Goal: Find specific page/section: Find specific page/section

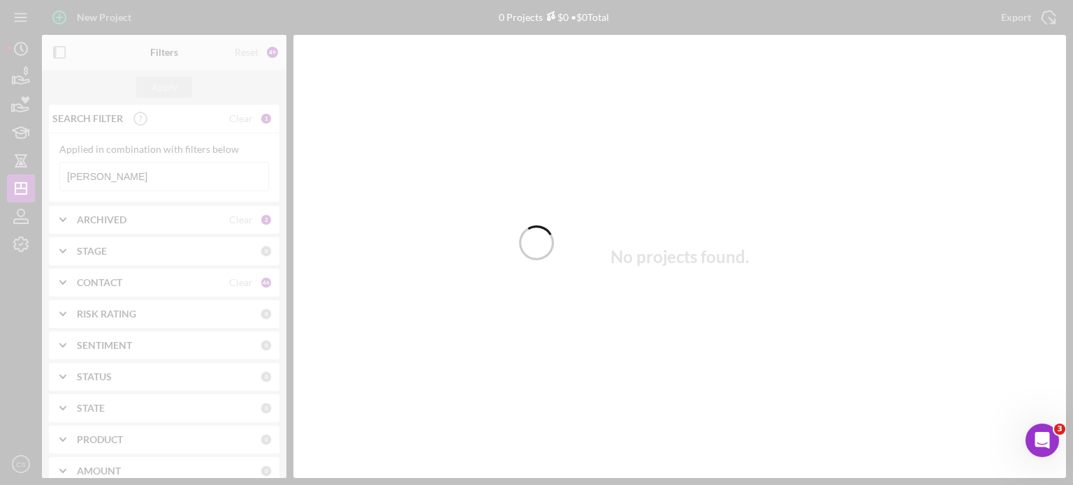
click at [112, 170] on div at bounding box center [536, 242] width 1073 height 485
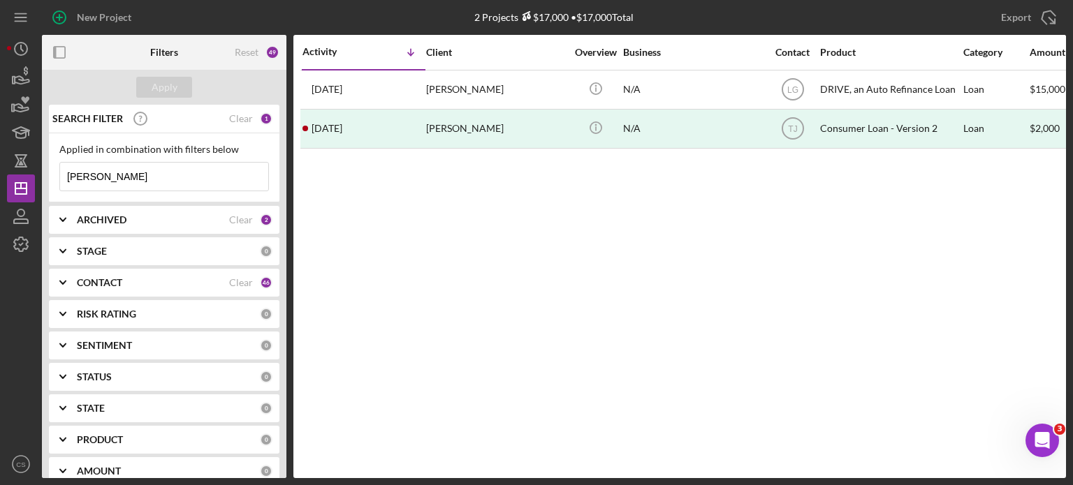
drag, startPoint x: 87, startPoint y: 178, endPoint x: 0, endPoint y: 170, distance: 87.6
click at [0, 170] on div "New Project 2 Projects $17,000 • $17,000 Total braden Export Icon/Export Filter…" at bounding box center [536, 242] width 1073 height 485
type input "coleman"
click at [168, 86] on div "Apply" at bounding box center [165, 87] width 26 height 21
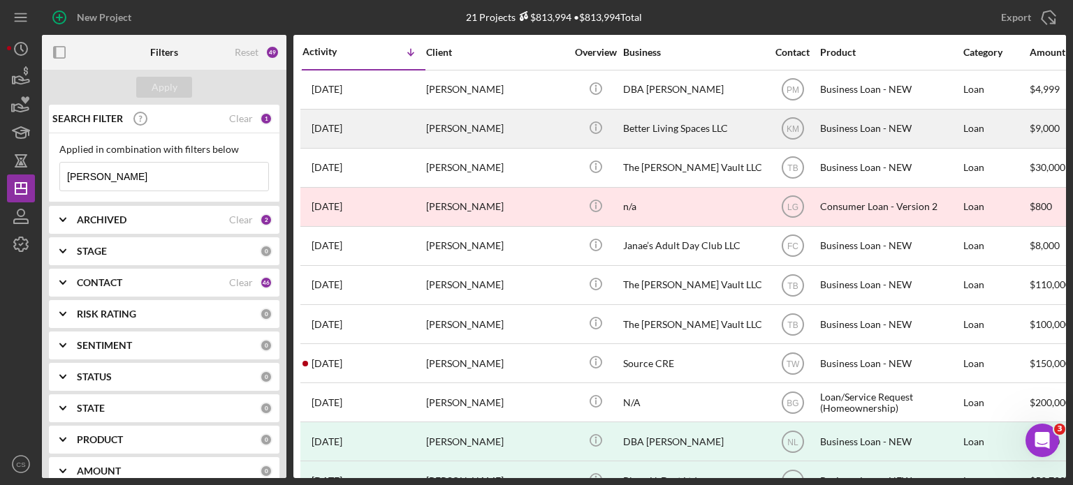
click at [342, 129] on time "[DATE]" at bounding box center [326, 128] width 31 height 11
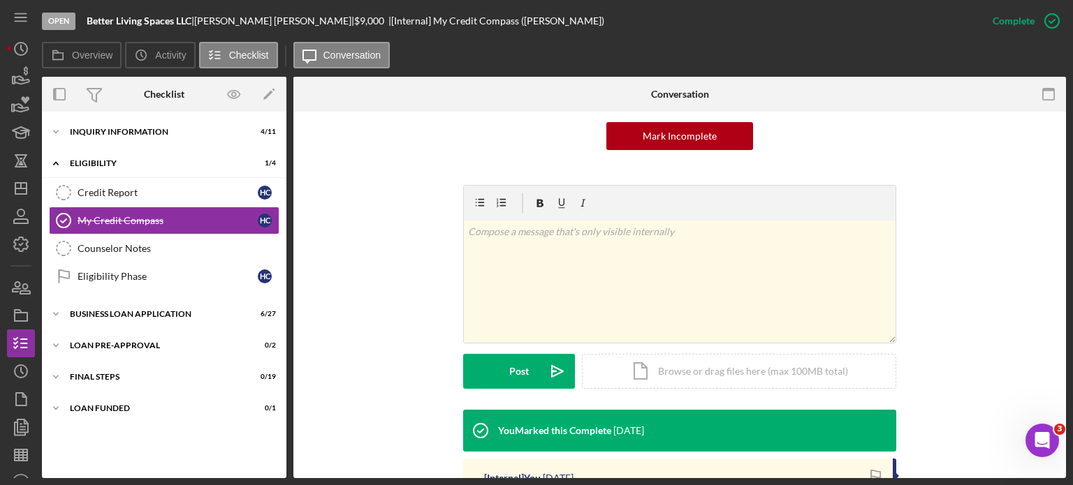
scroll to position [210, 0]
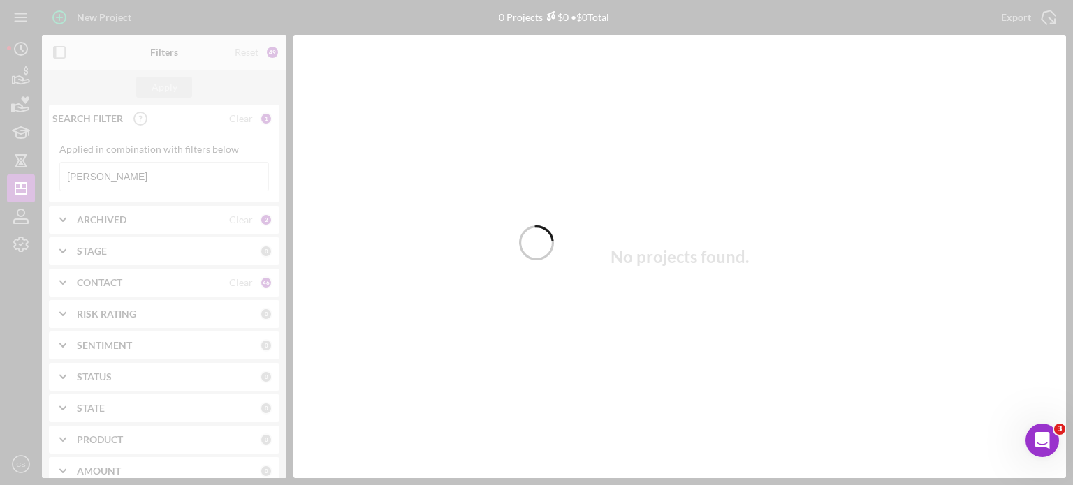
click at [123, 173] on div at bounding box center [536, 242] width 1073 height 485
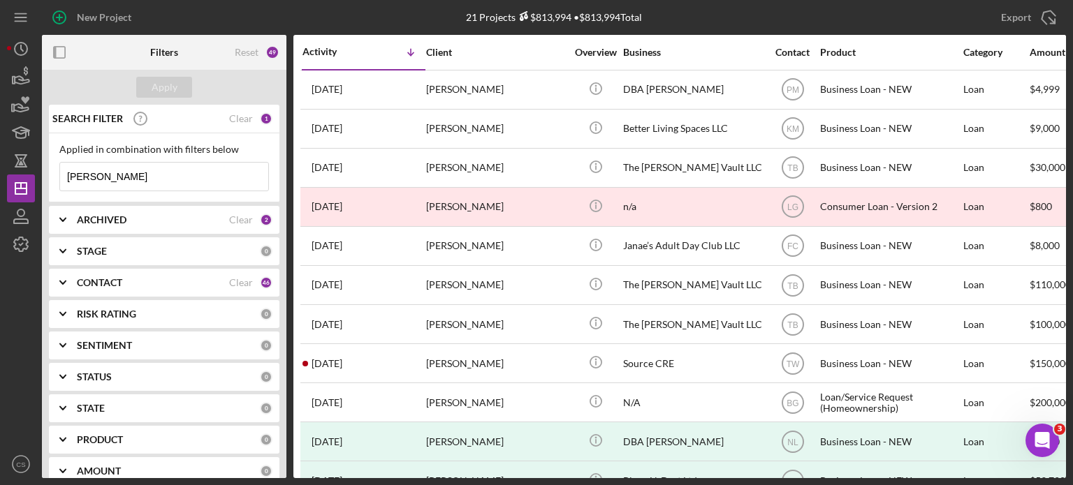
drag, startPoint x: 123, startPoint y: 173, endPoint x: 0, endPoint y: 159, distance: 123.7
click at [0, 159] on div "New Project 21 Projects $813,994 • $813,994 Total coleman Export Icon/Export Fi…" at bounding box center [536, 242] width 1073 height 485
type input "jennifer"
click at [182, 90] on button "Apply" at bounding box center [164, 87] width 56 height 21
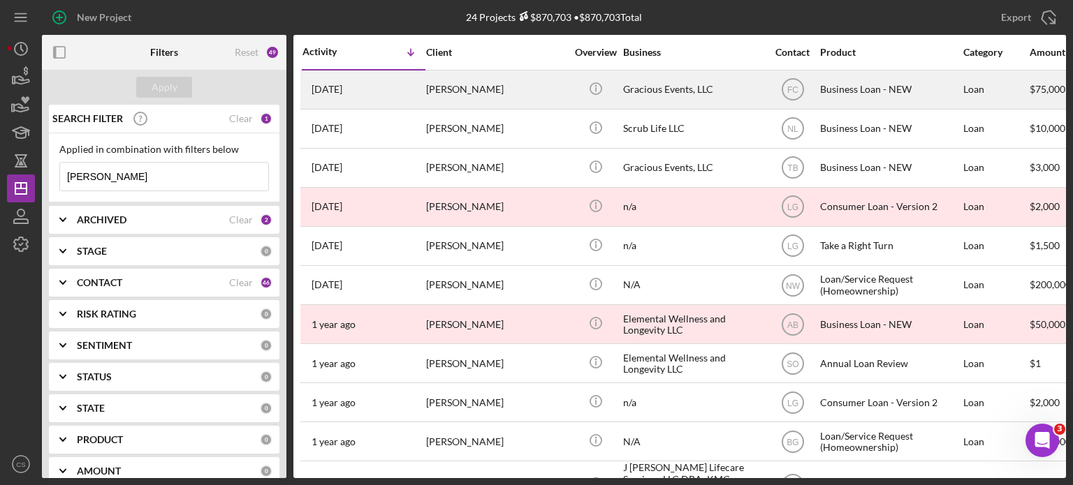
click at [341, 87] on time "[DATE]" at bounding box center [326, 89] width 31 height 11
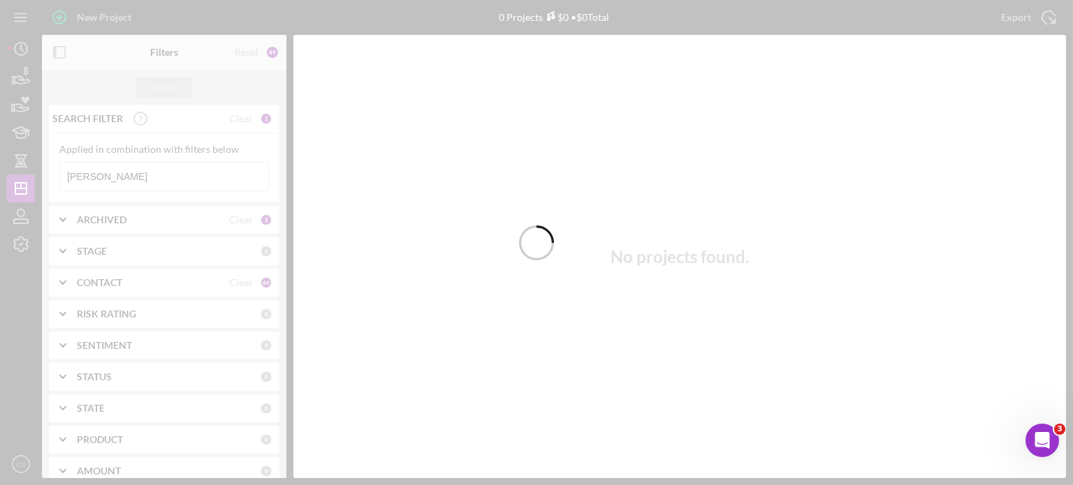
click at [162, 179] on div at bounding box center [536, 242] width 1073 height 485
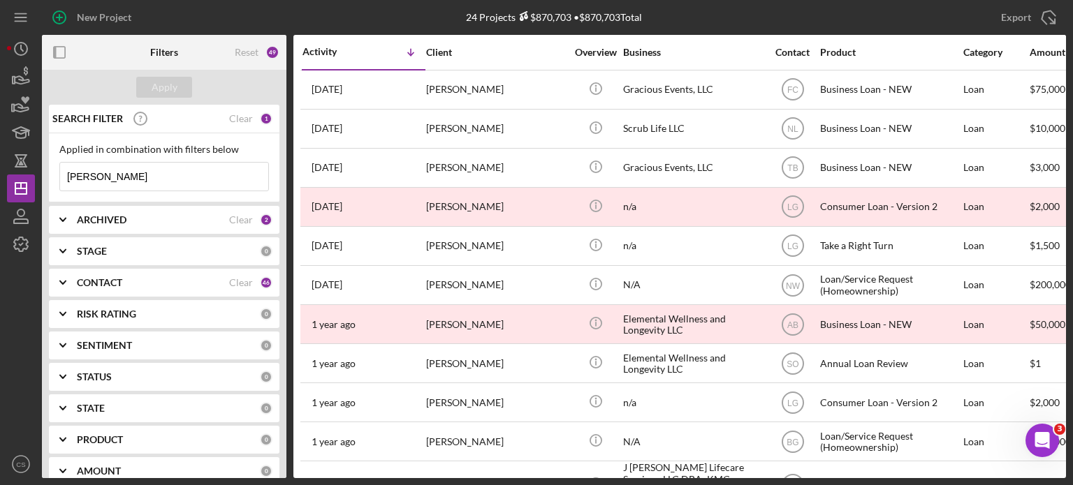
drag, startPoint x: 126, startPoint y: 173, endPoint x: 0, endPoint y: 163, distance: 126.1
click at [0, 163] on div "New Project 24 Projects $870,703 • $870,703 Total jennifer Export Icon/Export F…" at bounding box center [536, 242] width 1073 height 485
type input "[PERSON_NAME]"
click at [160, 83] on div "Apply" at bounding box center [165, 87] width 26 height 21
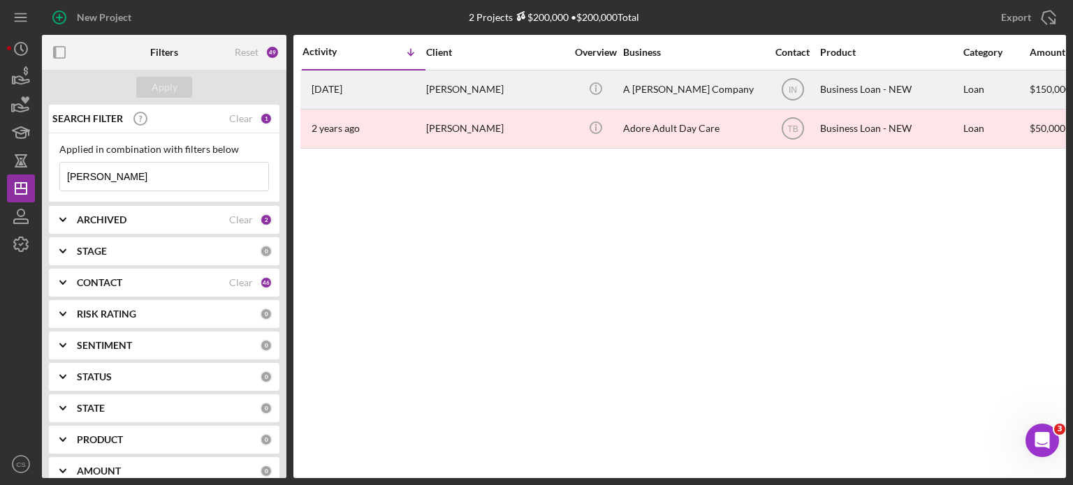
click at [342, 91] on time "[DATE]" at bounding box center [326, 89] width 31 height 11
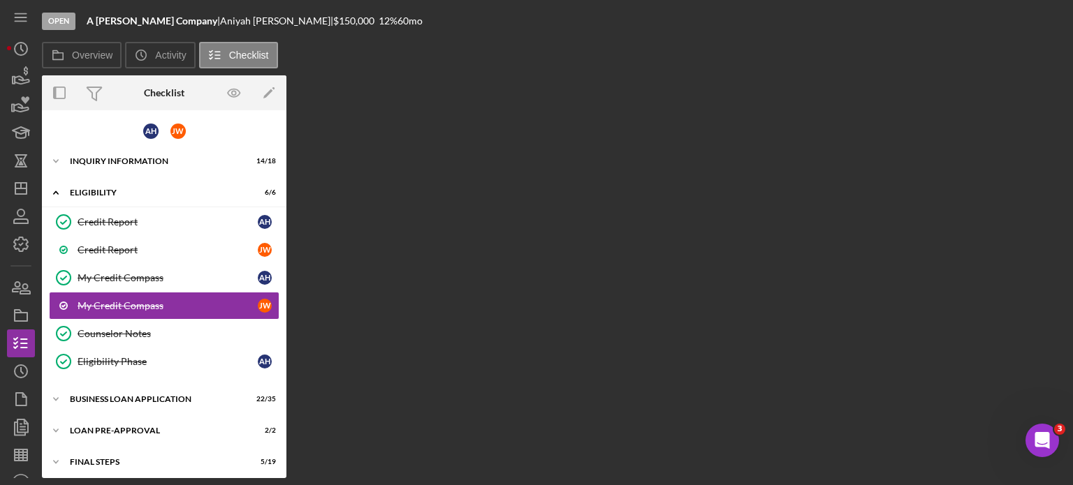
scroll to position [9, 0]
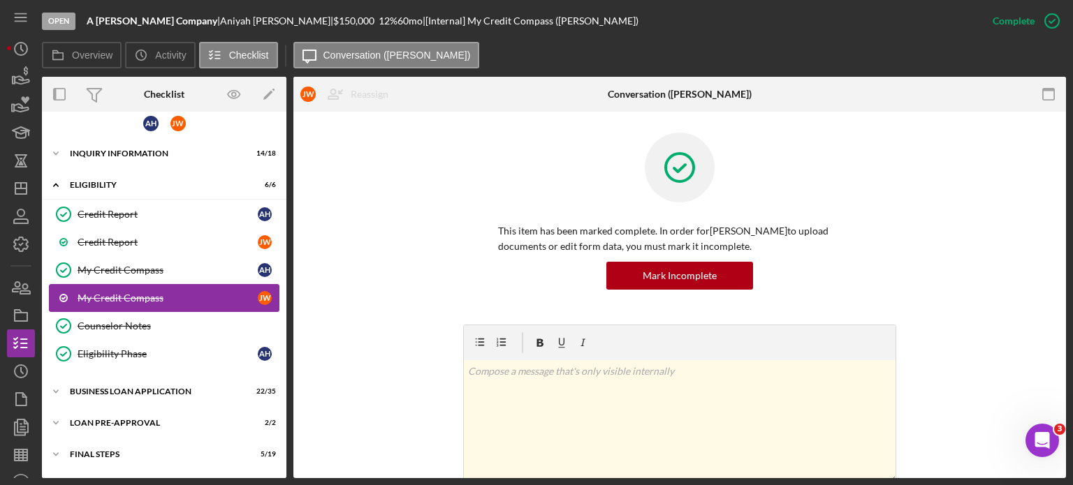
click at [112, 293] on div "My Credit Compass" at bounding box center [168, 298] width 180 height 11
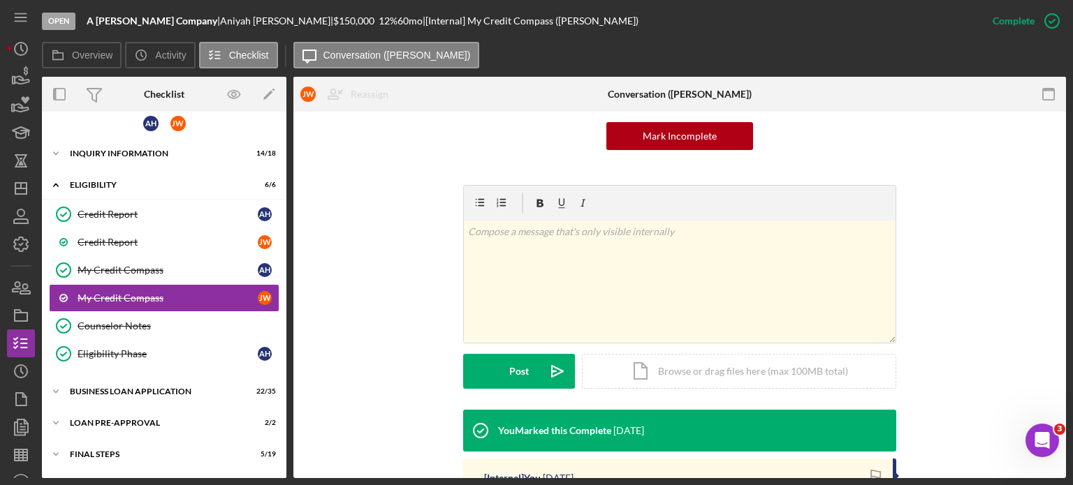
scroll to position [210, 0]
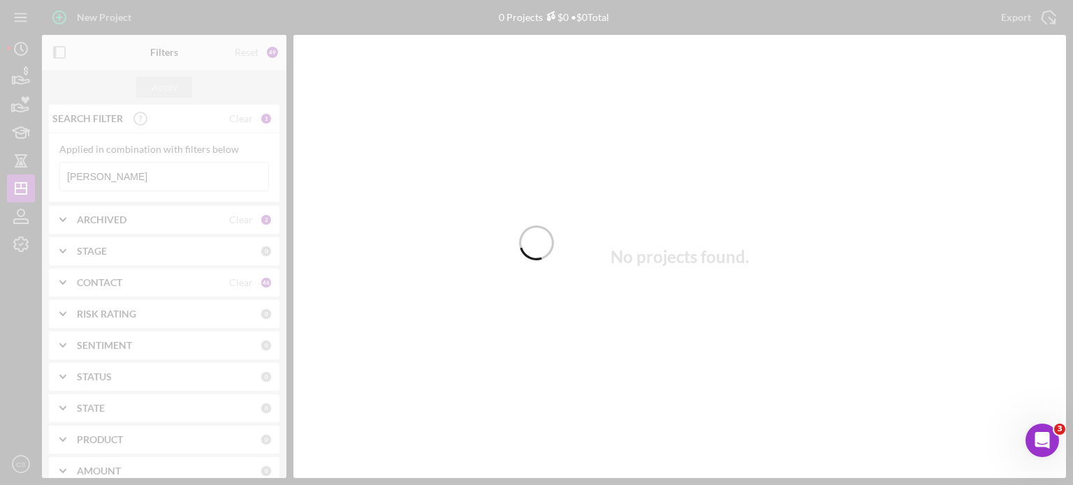
click at [106, 177] on div at bounding box center [536, 242] width 1073 height 485
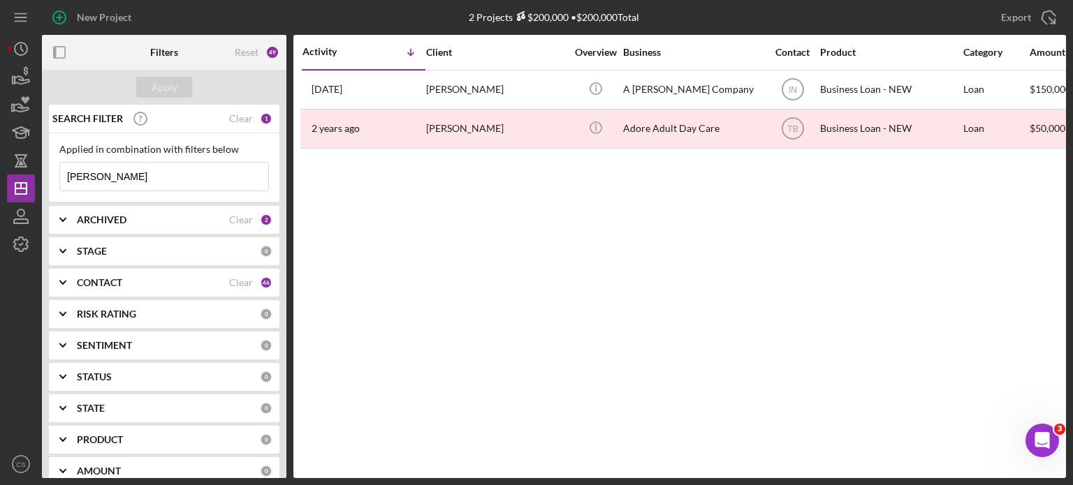
drag, startPoint x: 106, startPoint y: 177, endPoint x: 50, endPoint y: 173, distance: 56.0
click at [50, 175] on div "Applied in combination with filters below [PERSON_NAME] Icon/Menu Close" at bounding box center [164, 167] width 230 height 69
type input "chillers"
click at [168, 80] on div "Apply" at bounding box center [165, 87] width 26 height 21
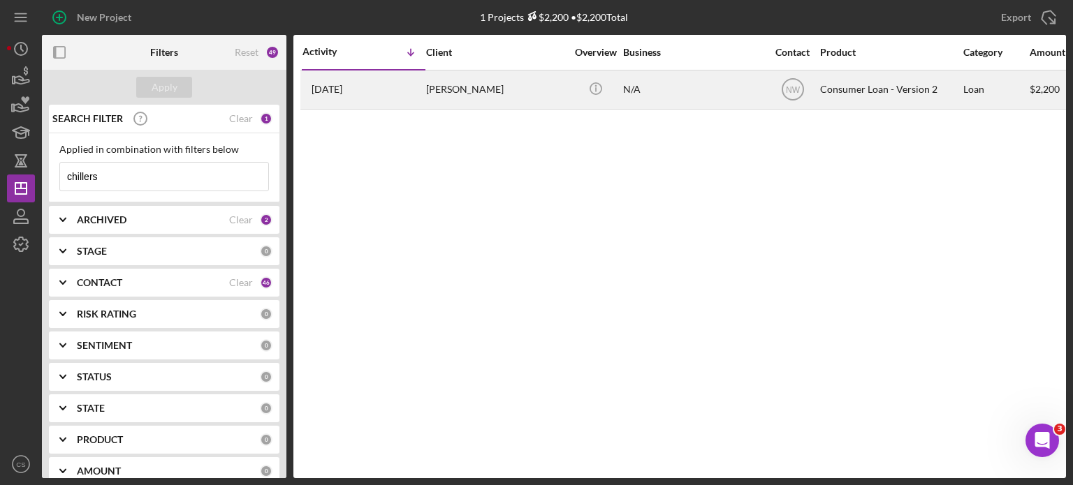
click at [333, 89] on time "[DATE]" at bounding box center [326, 89] width 31 height 11
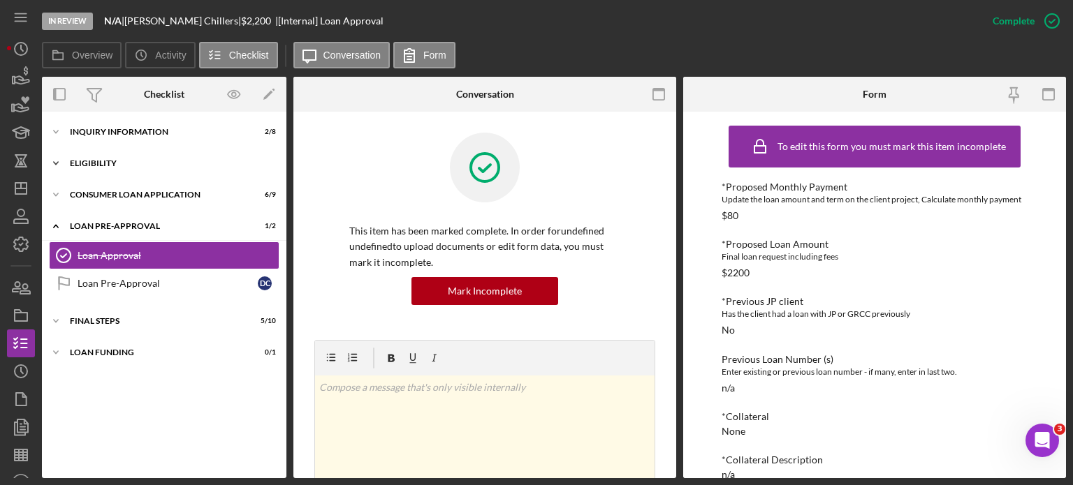
click at [110, 161] on div "Eligibility" at bounding box center [169, 163] width 199 height 8
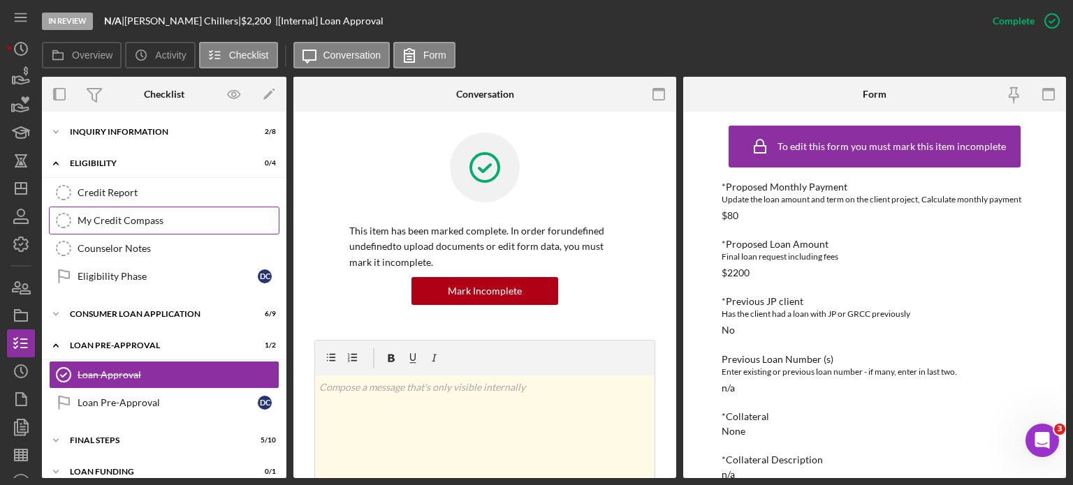
click at [88, 219] on div "My Credit Compass" at bounding box center [178, 220] width 201 height 11
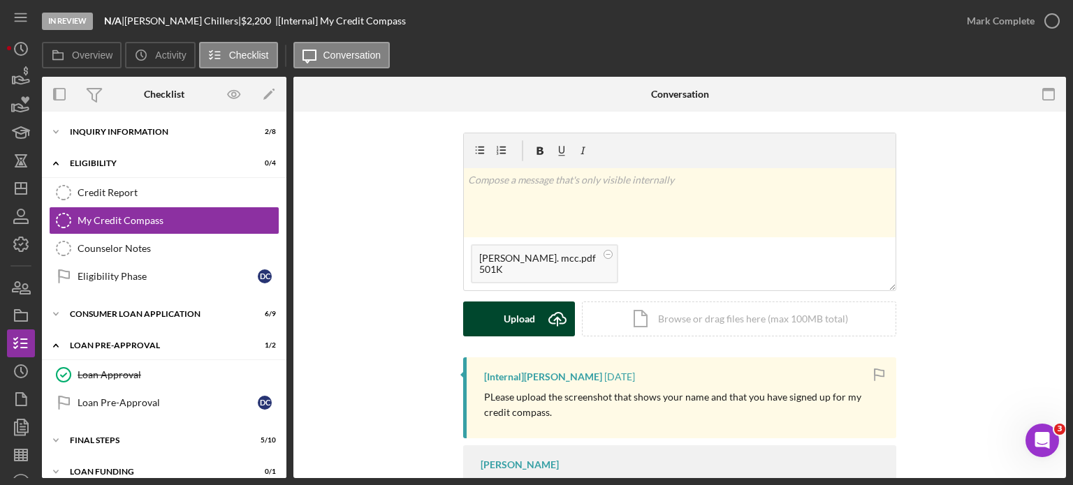
click at [553, 316] on icon "Icon/Upload" at bounding box center [557, 319] width 35 height 35
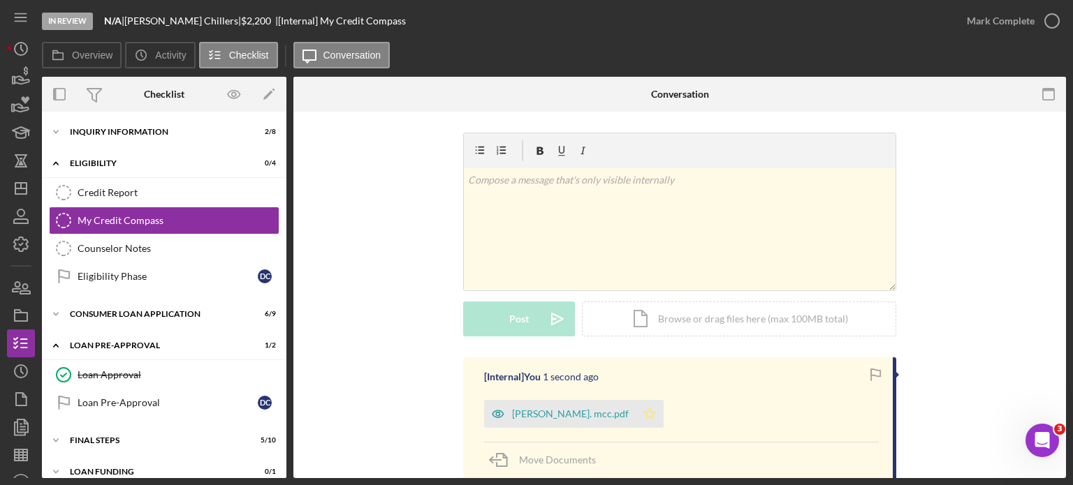
click at [636, 417] on icon "Icon/Star" at bounding box center [650, 414] width 28 height 28
click at [1050, 23] on icon "button" at bounding box center [1051, 20] width 35 height 35
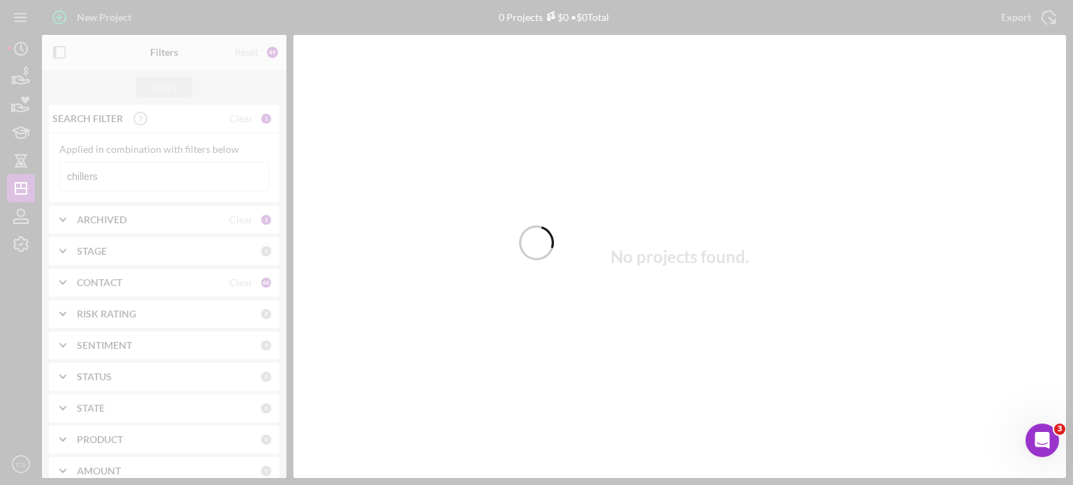
click at [135, 188] on div at bounding box center [536, 242] width 1073 height 485
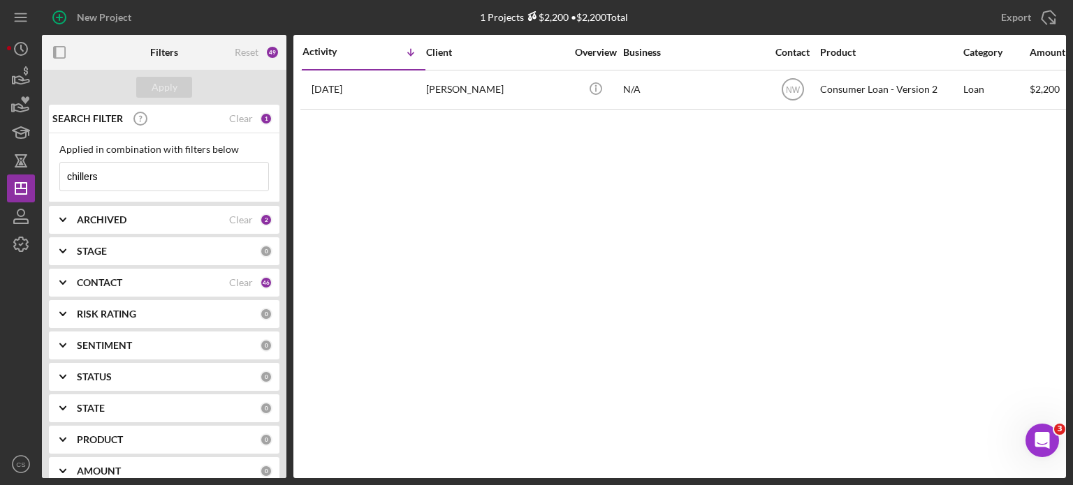
click at [135, 175] on input "chillers" at bounding box center [164, 177] width 208 height 28
drag, startPoint x: 135, startPoint y: 175, endPoint x: 3, endPoint y: 165, distance: 131.7
click at [0, 168] on div "New Project 1 Projects $2,200 • $2,200 Total chillers Export Icon/Export Filter…" at bounding box center [536, 242] width 1073 height 485
type input "[PERSON_NAME]"
click at [168, 87] on div "Apply" at bounding box center [165, 87] width 26 height 21
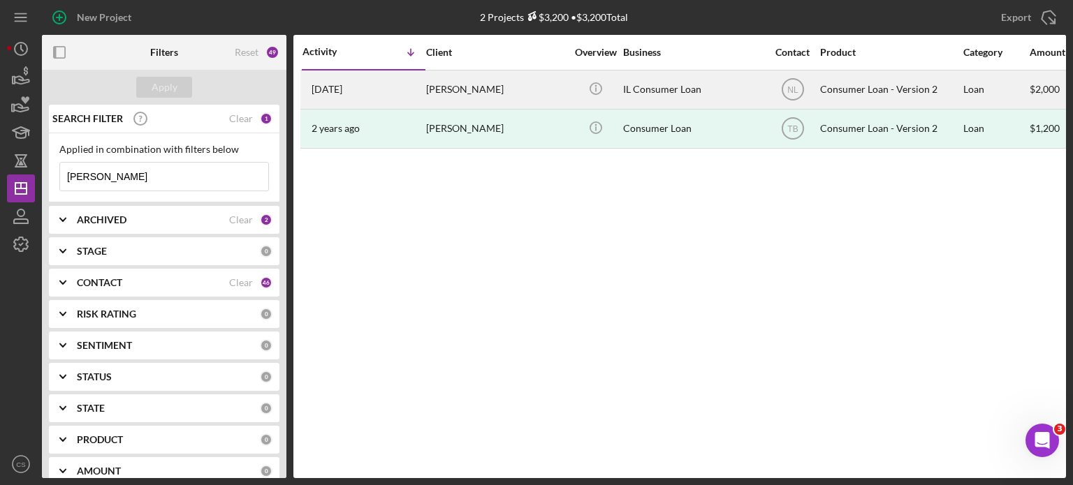
click at [342, 91] on time "[DATE]" at bounding box center [326, 89] width 31 height 11
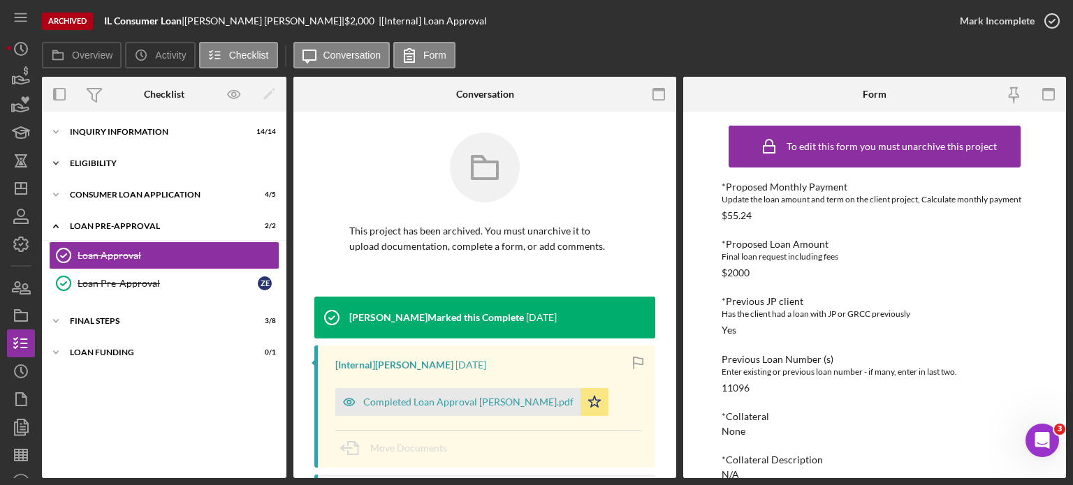
click at [55, 164] on polyline at bounding box center [56, 163] width 4 height 3
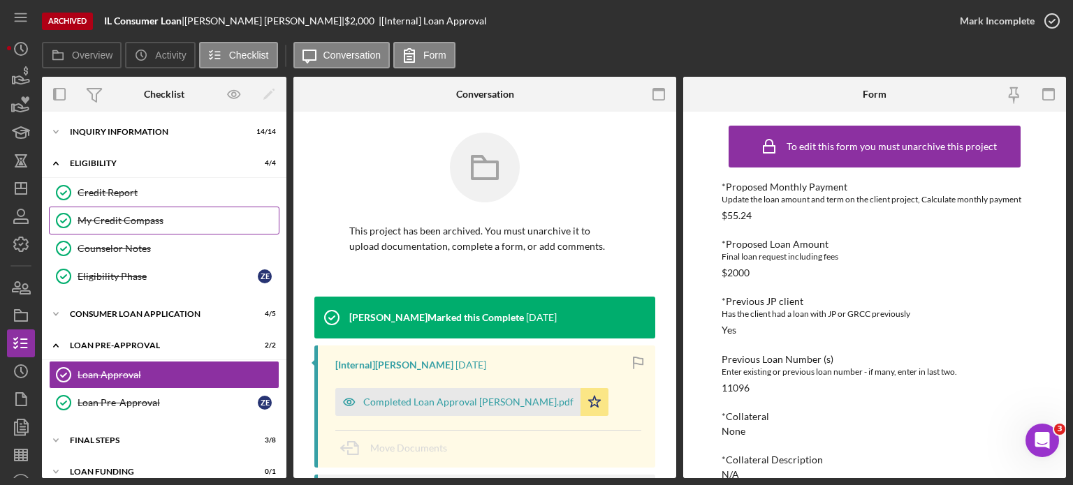
click at [96, 221] on div "My Credit Compass" at bounding box center [178, 220] width 201 height 11
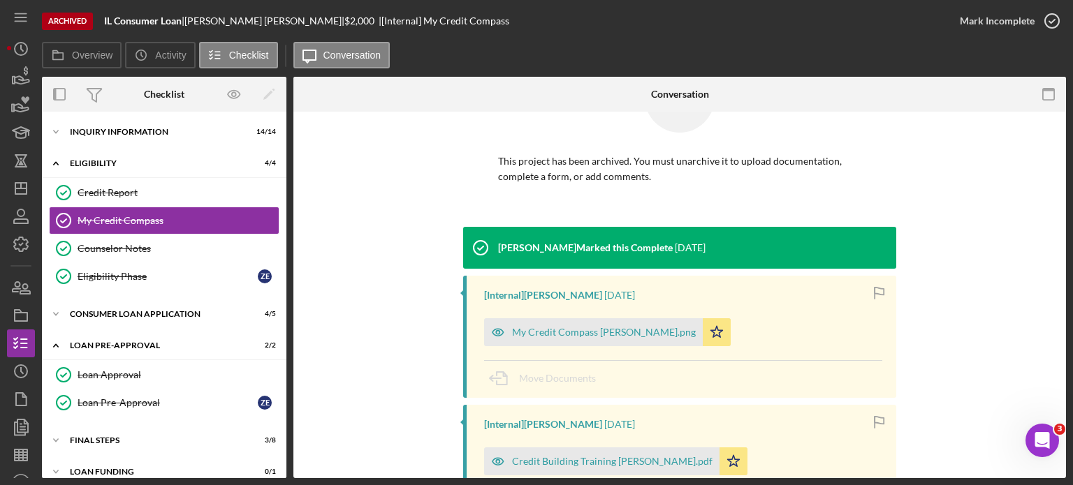
scroll to position [140, 0]
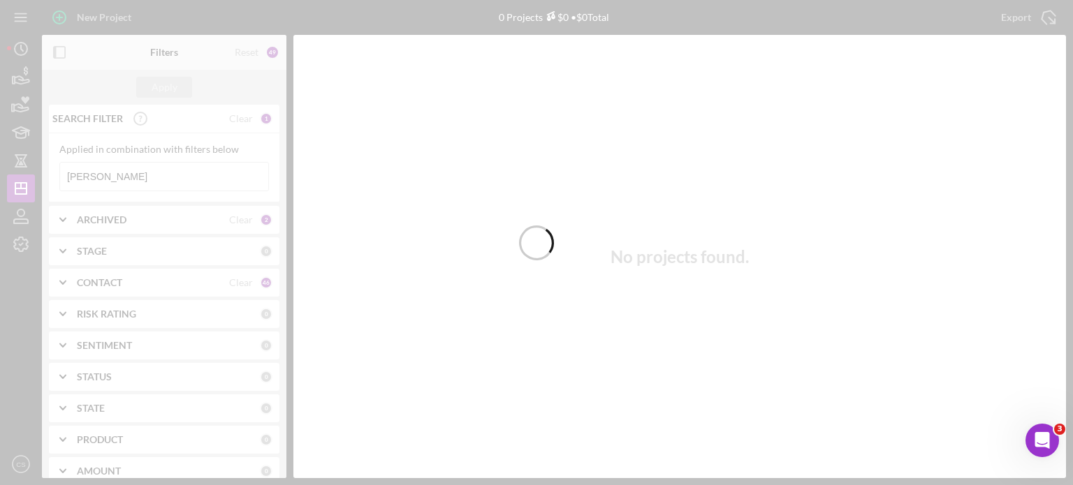
click at [122, 173] on div at bounding box center [536, 242] width 1073 height 485
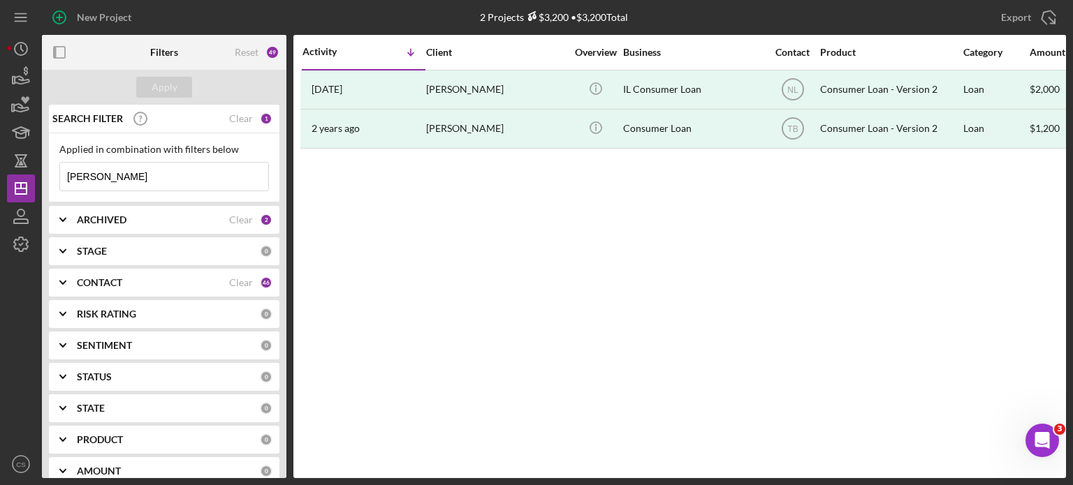
drag, startPoint x: 120, startPoint y: 173, endPoint x: 0, endPoint y: 186, distance: 120.9
click at [0, 186] on div "New Project 2 Projects $3,200 • $3,200 Total [PERSON_NAME] Export Icon/Export F…" at bounding box center [536, 242] width 1073 height 485
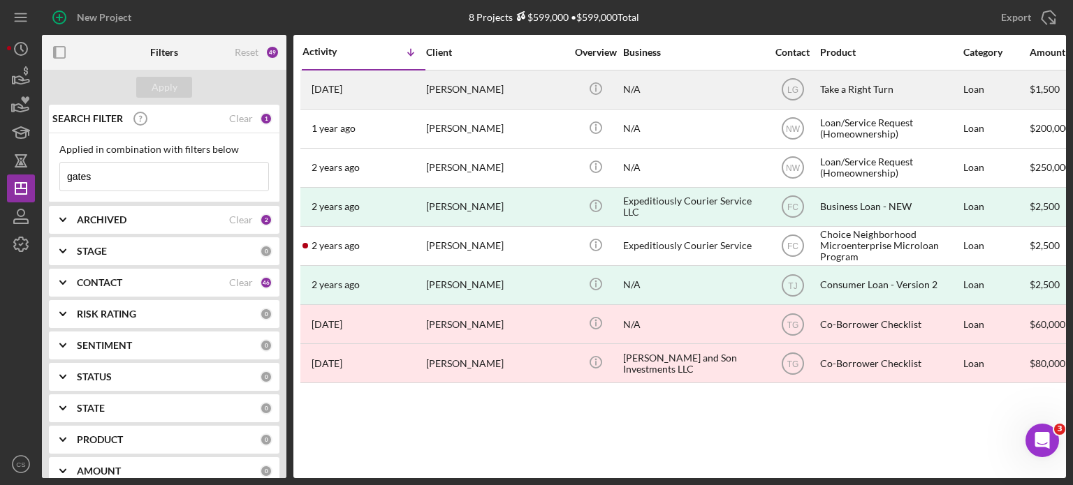
type input "gates"
click at [324, 86] on time "[DATE]" at bounding box center [326, 89] width 31 height 11
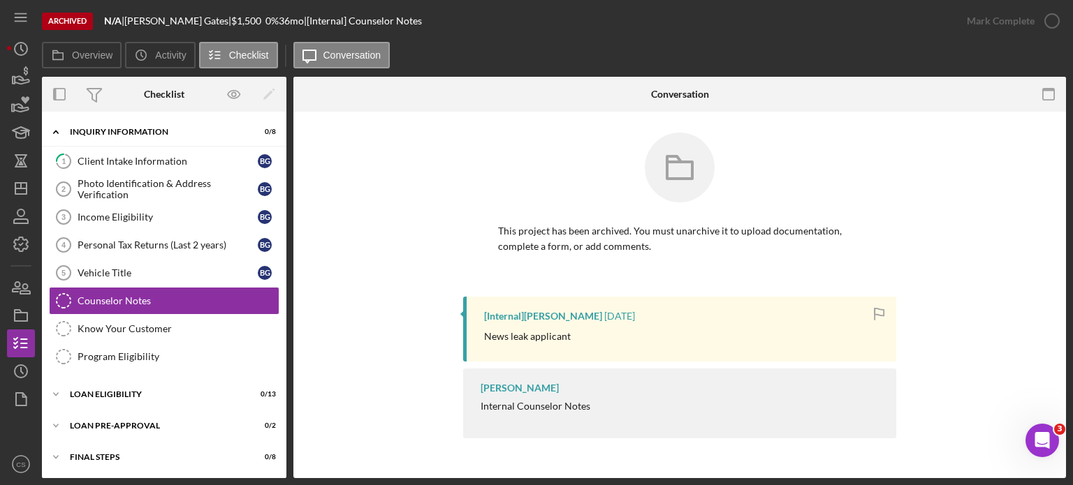
scroll to position [3, 0]
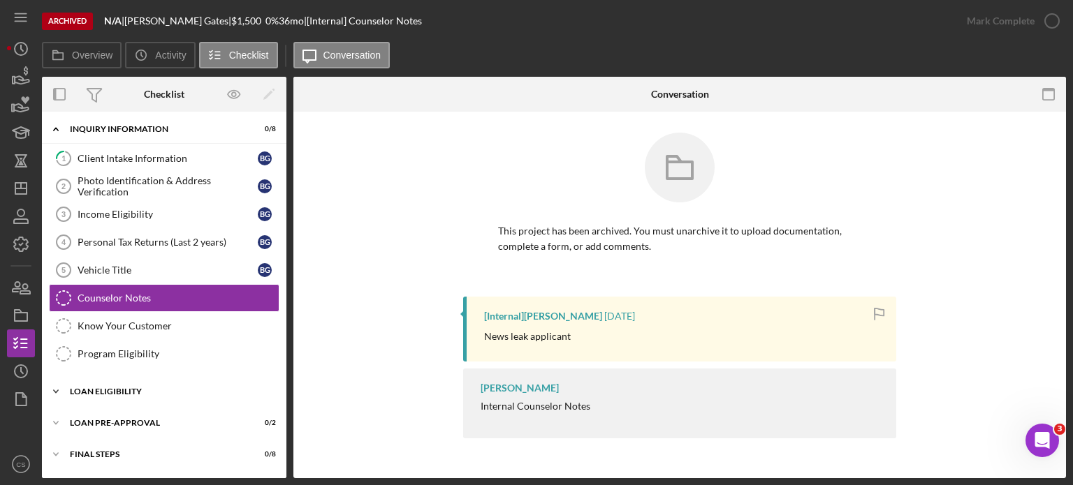
click at [52, 387] on icon "Icon/Expander" at bounding box center [56, 392] width 28 height 28
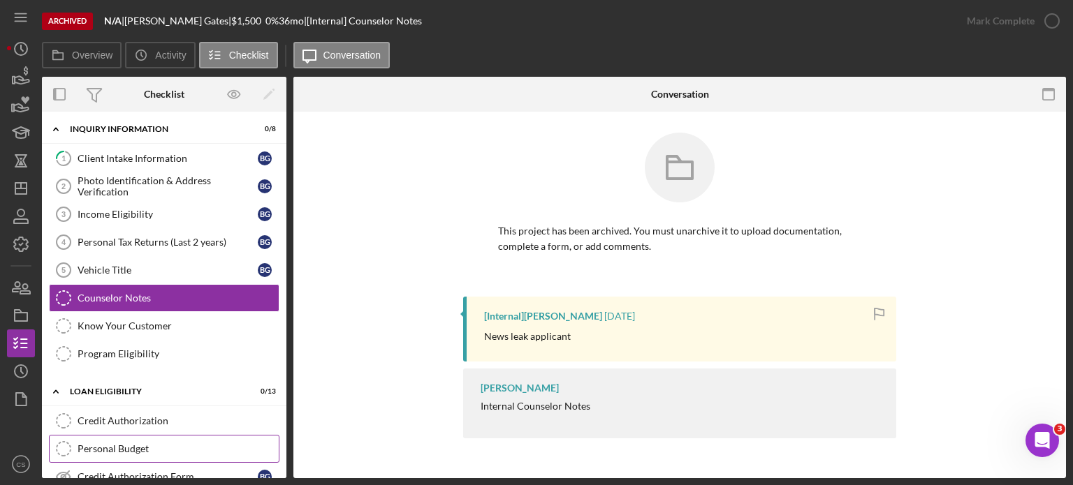
scroll to position [142, 0]
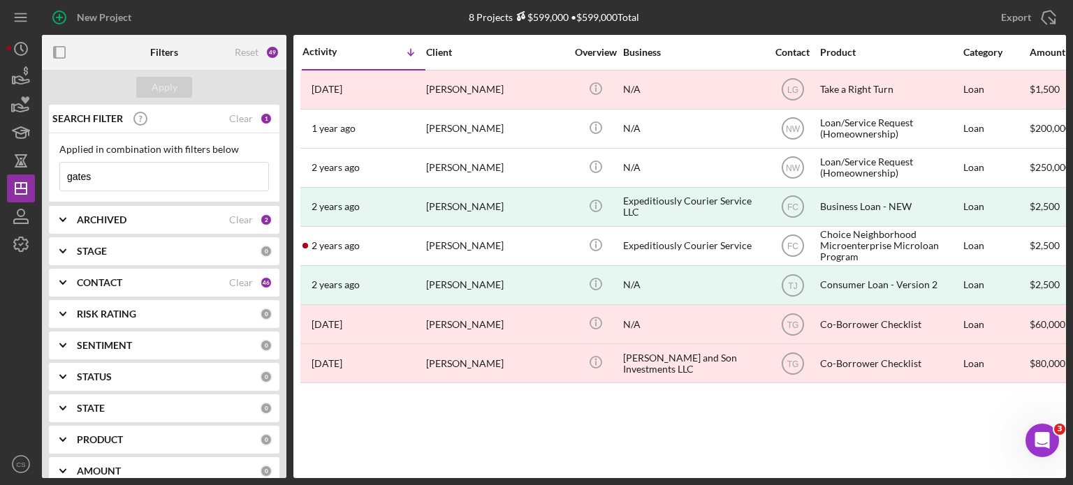
drag, startPoint x: 122, startPoint y: 173, endPoint x: 5, endPoint y: 164, distance: 117.6
click at [5, 164] on div "New Project 8 Projects $599,000 • $599,000 Total gates Export Icon/Export Filte…" at bounding box center [536, 242] width 1073 height 485
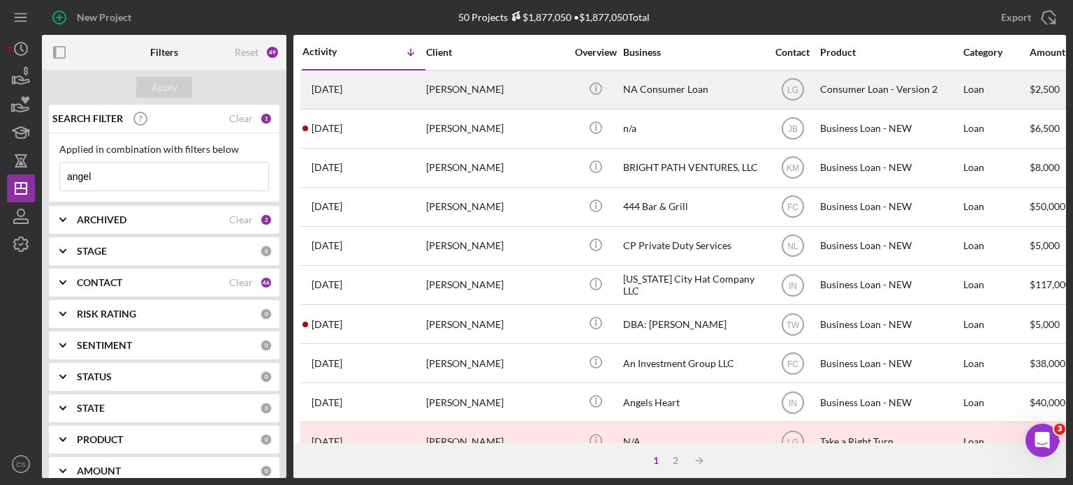
type input "angel"
click at [342, 91] on time "[DATE]" at bounding box center [326, 89] width 31 height 11
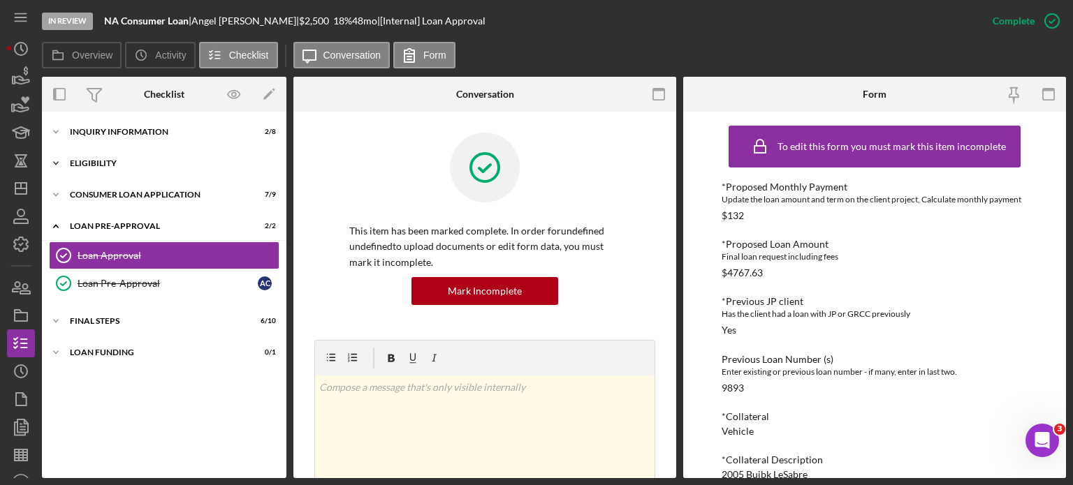
click at [54, 163] on polyline at bounding box center [56, 163] width 4 height 3
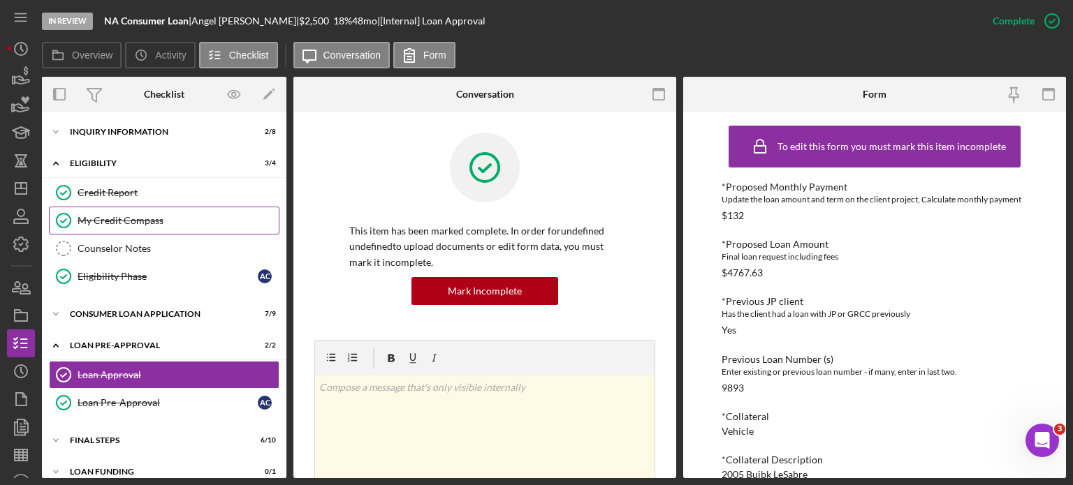
click at [83, 210] on link "My Credit Compass My Credit Compass" at bounding box center [164, 221] width 230 height 28
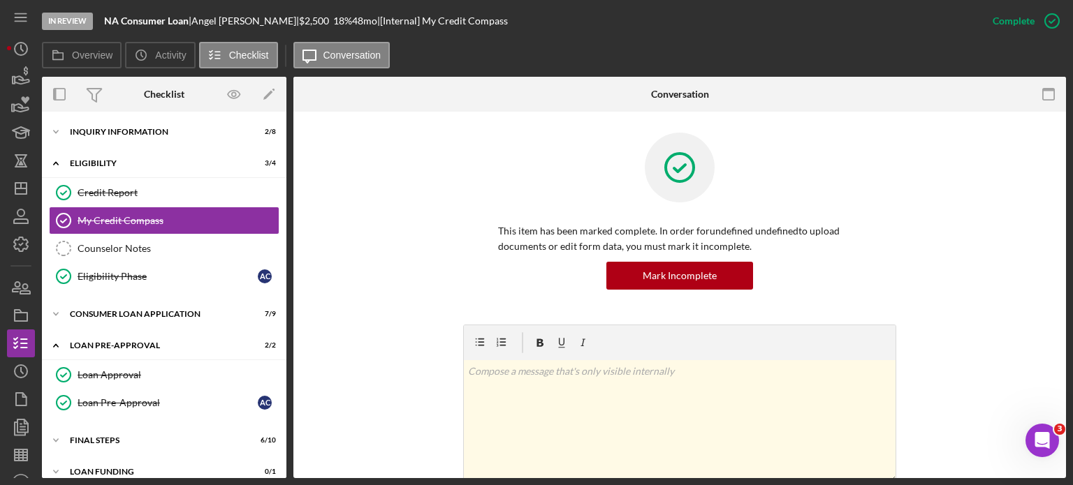
scroll to position [210, 0]
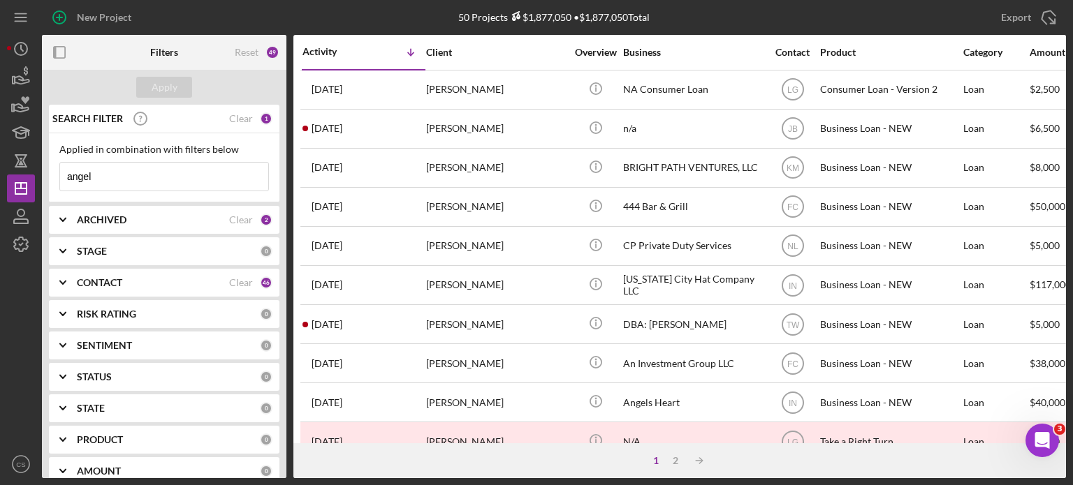
click at [127, 176] on input "angel" at bounding box center [164, 177] width 208 height 28
drag, startPoint x: 127, startPoint y: 176, endPoint x: 47, endPoint y: 171, distance: 79.8
click at [47, 171] on div "SEARCH FILTER Clear 1 Applied in combination with filters below angel Icon/Menu…" at bounding box center [164, 292] width 244 height 374
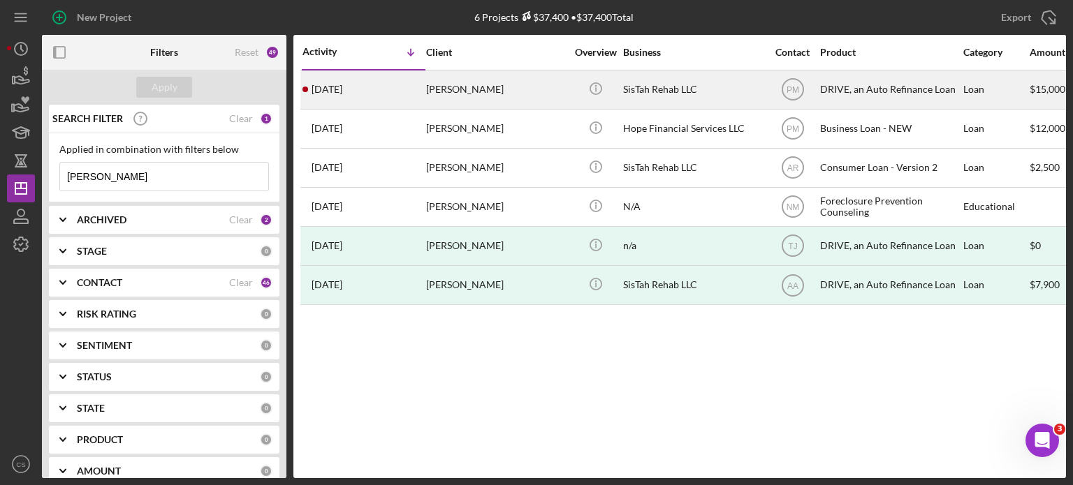
type input "[PERSON_NAME]"
click at [355, 96] on div "[DATE] [PERSON_NAME]" at bounding box center [363, 89] width 122 height 37
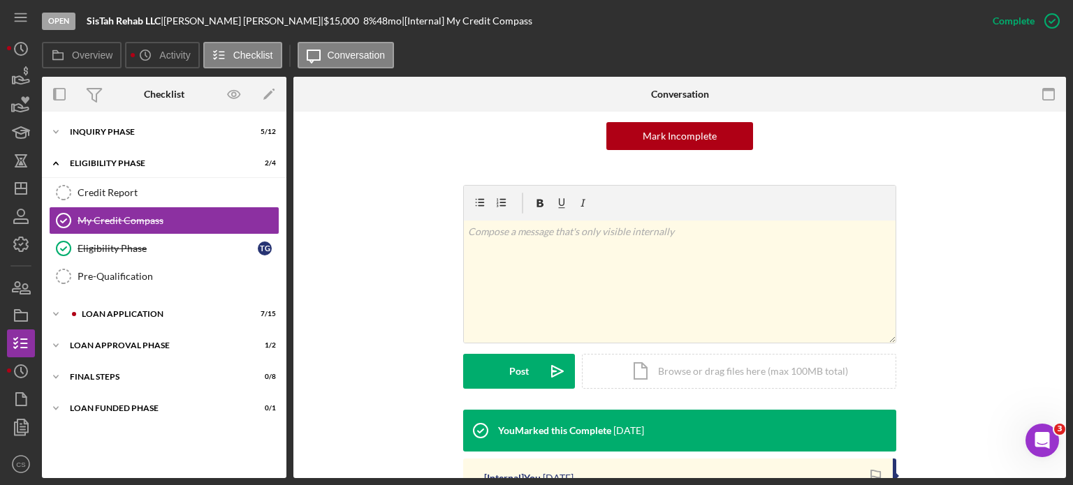
scroll to position [210, 0]
